Goal: Task Accomplishment & Management: Use online tool/utility

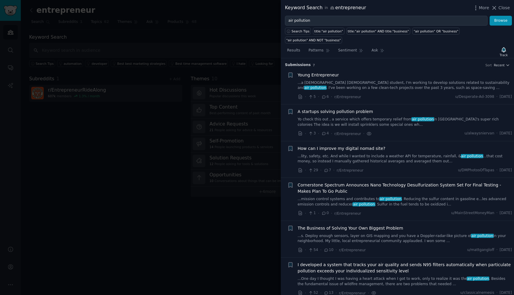
scroll to position [443, 0]
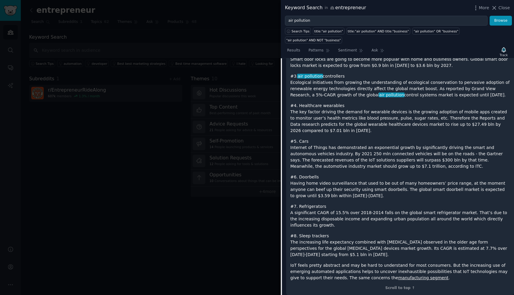
click at [254, 64] on div at bounding box center [257, 147] width 514 height 295
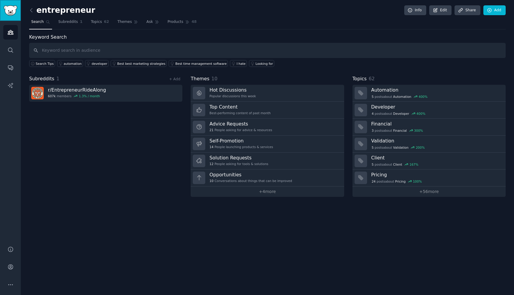
click at [13, 16] on link "Sidebar" at bounding box center [10, 10] width 21 height 21
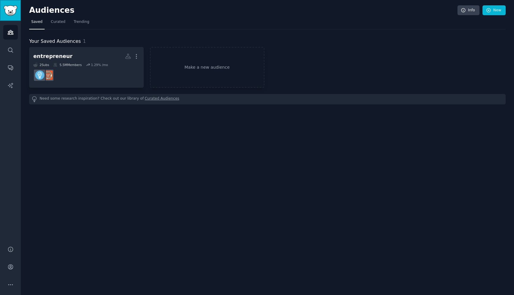
click at [12, 12] on img "Sidebar" at bounding box center [11, 10] width 14 height 10
click at [206, 70] on link "Make a new audience" at bounding box center [207, 67] width 115 height 41
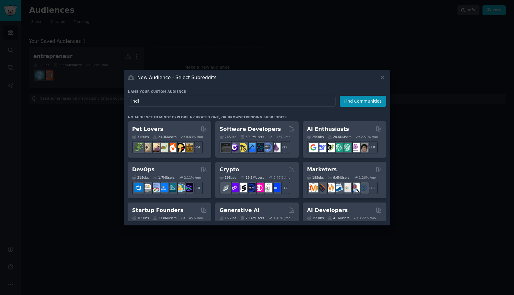
type input "india"
click button "Find Communities" at bounding box center [363, 101] width 46 height 11
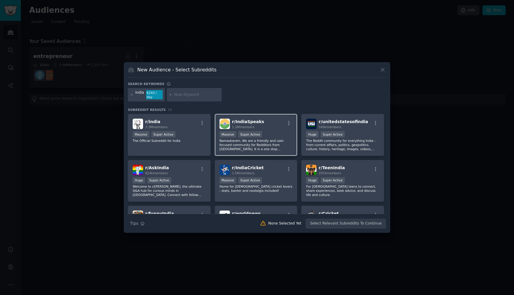
click at [262, 125] on div "r/ IndiaSpeaks 1.1M members" at bounding box center [256, 124] width 73 height 10
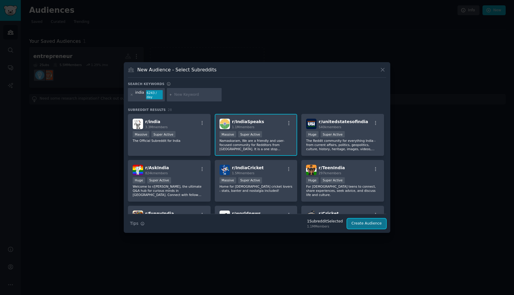
click at [368, 225] on button "Create Audience" at bounding box center [366, 224] width 39 height 10
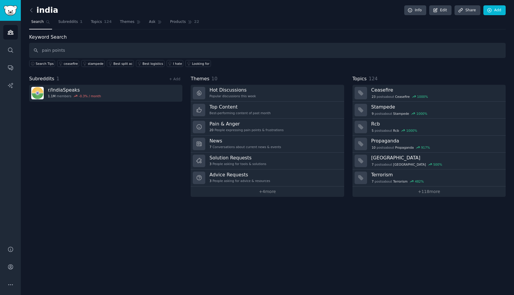
type input "pain points"
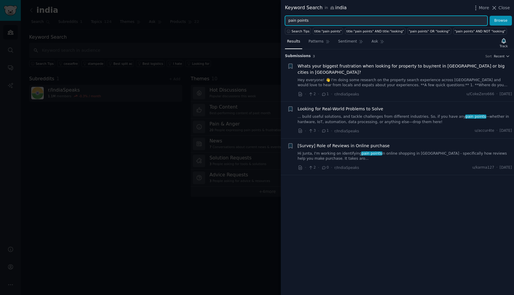
click at [322, 25] on input "pain points" at bounding box center [386, 21] width 203 height 10
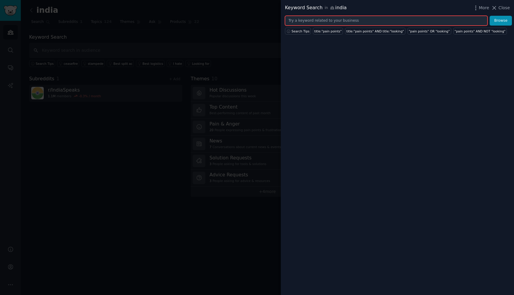
type input "a"
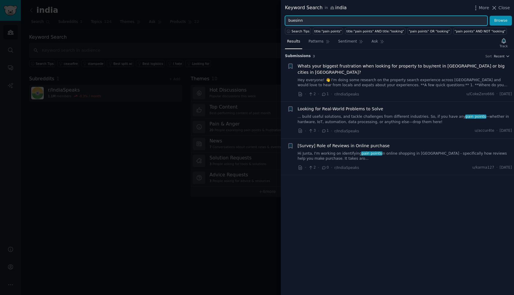
type input "buesinn x"
click at [490, 16] on button "Browse" at bounding box center [501, 21] width 22 height 10
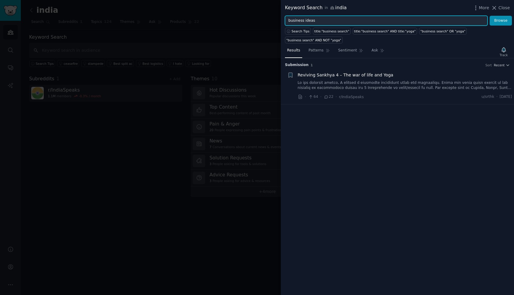
type input "business ideas"
